Goal: Find specific page/section: Find specific page/section

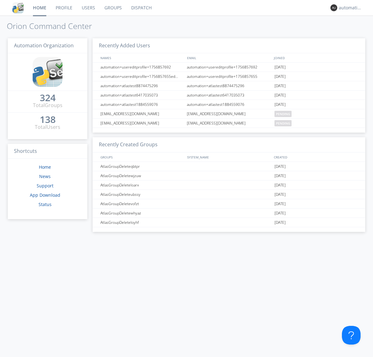
click at [141, 8] on link "Dispatch" at bounding box center [142, 8] width 30 height 16
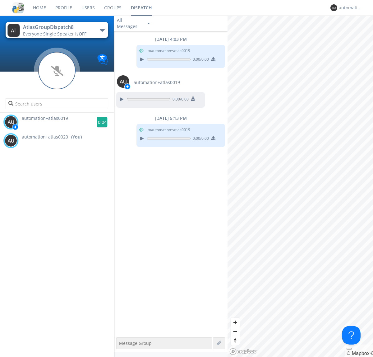
click at [99, 122] on g at bounding box center [102, 122] width 11 height 11
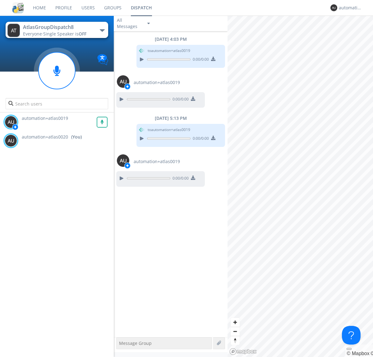
click at [134, 23] on div "All Messages" at bounding box center [129, 23] width 31 height 14
click at [134, 47] on div "Direct Only" at bounding box center [134, 46] width 40 height 11
click at [134, 23] on div "All Messages" at bounding box center [129, 23] width 31 height 14
click at [134, 57] on div "Group Only" at bounding box center [134, 57] width 40 height 11
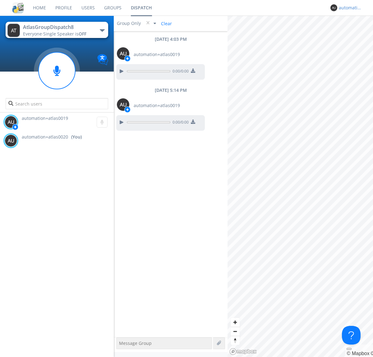
click at [349, 8] on div "automation+atlas0020" at bounding box center [350, 8] width 23 height 6
